Goal: Answer question/provide support: Share knowledge or assist other users

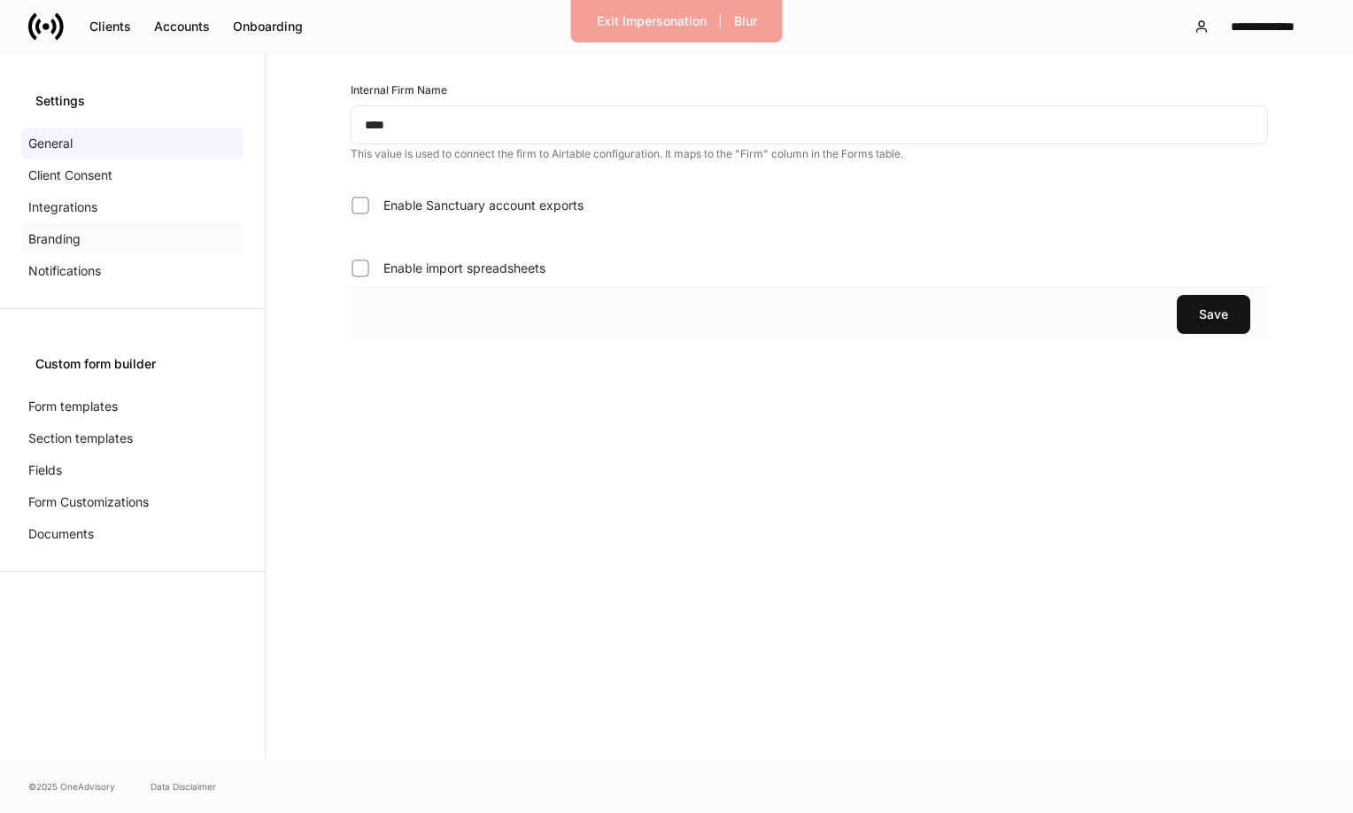
click at [87, 236] on div "Branding" at bounding box center [132, 239] width 222 height 32
click at [686, 19] on div "Exit Impersonation" at bounding box center [652, 21] width 110 height 18
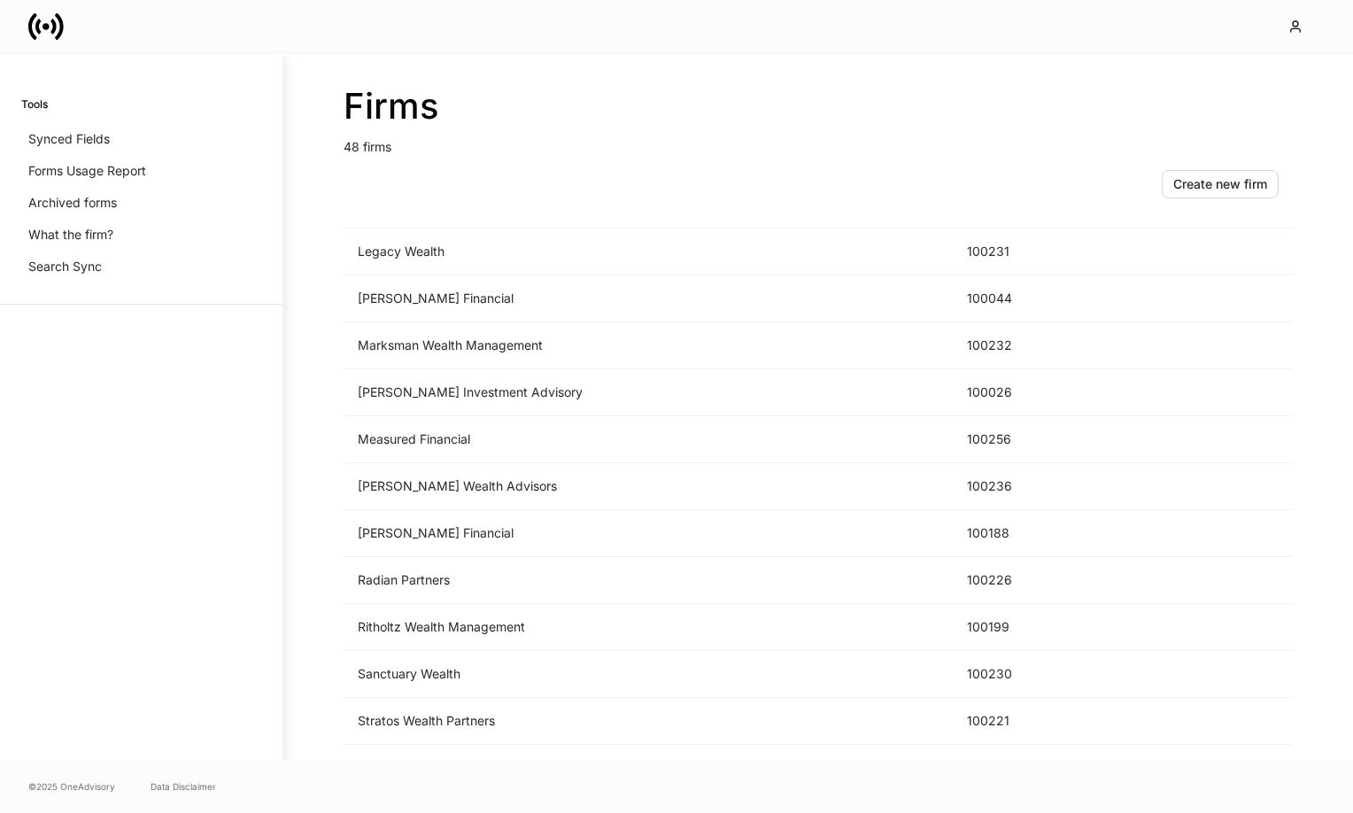
scroll to position [1768, 0]
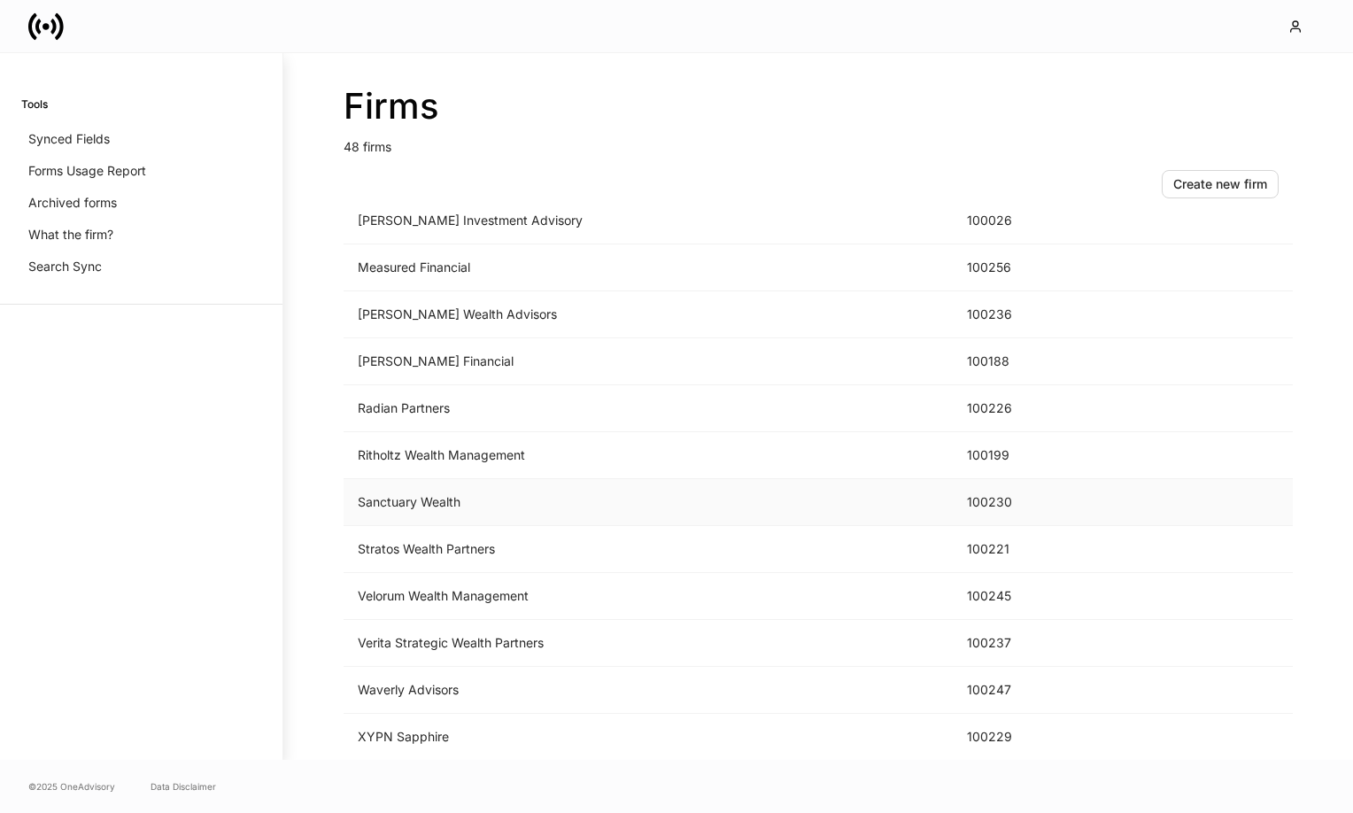
click at [438, 502] on td "Sanctuary Wealth" at bounding box center [648, 502] width 609 height 47
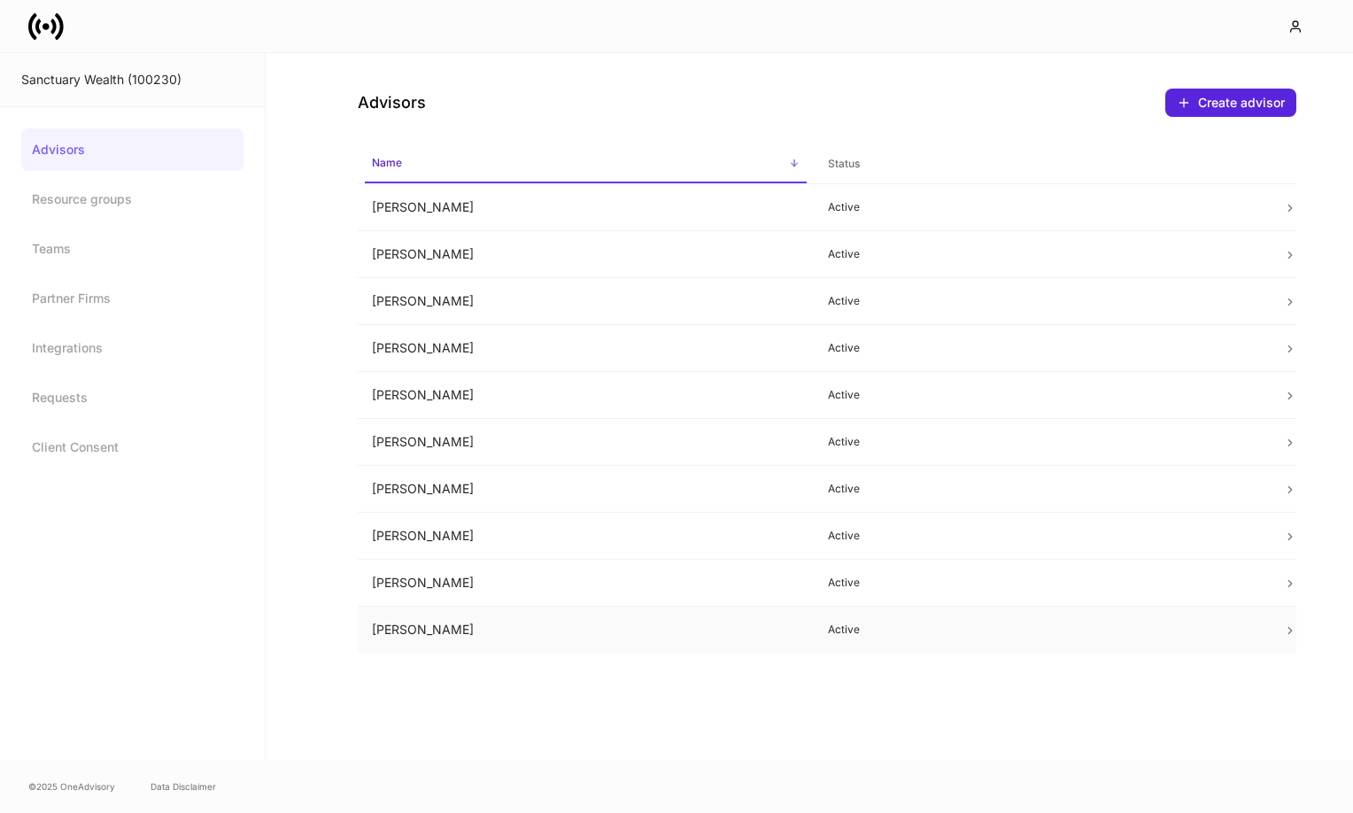
click at [459, 625] on td "Tim Smeal" at bounding box center [586, 630] width 456 height 47
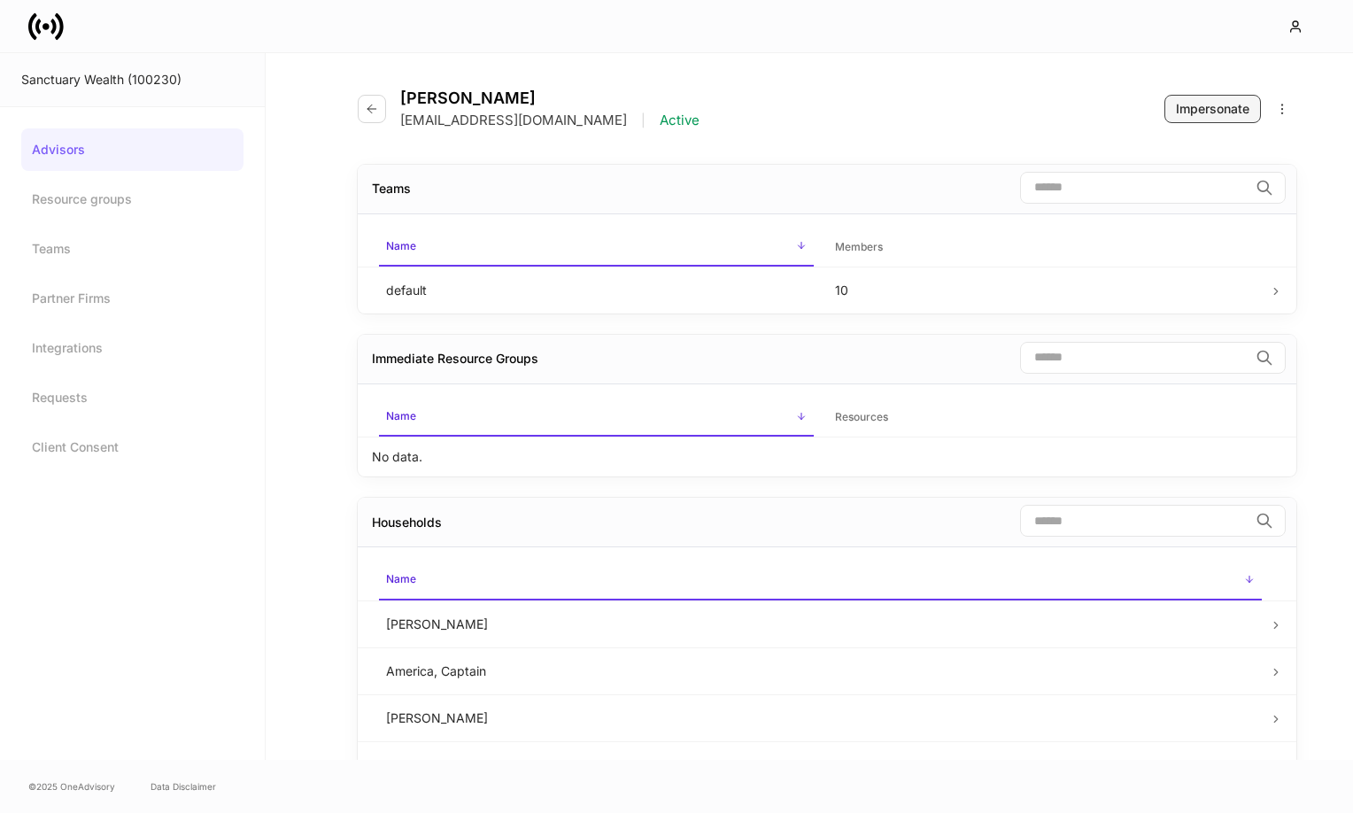
click at [1203, 112] on div "Impersonate" at bounding box center [1212, 109] width 73 height 18
